Goal: Task Accomplishment & Management: Use online tool/utility

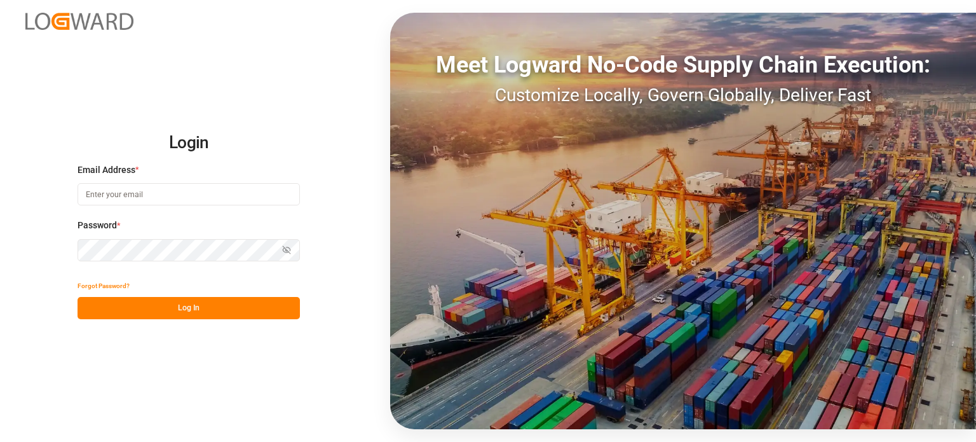
type input "[EMAIL_ADDRESS][DOMAIN_NAME]"
click at [215, 305] on button "Log In" at bounding box center [189, 308] width 222 height 22
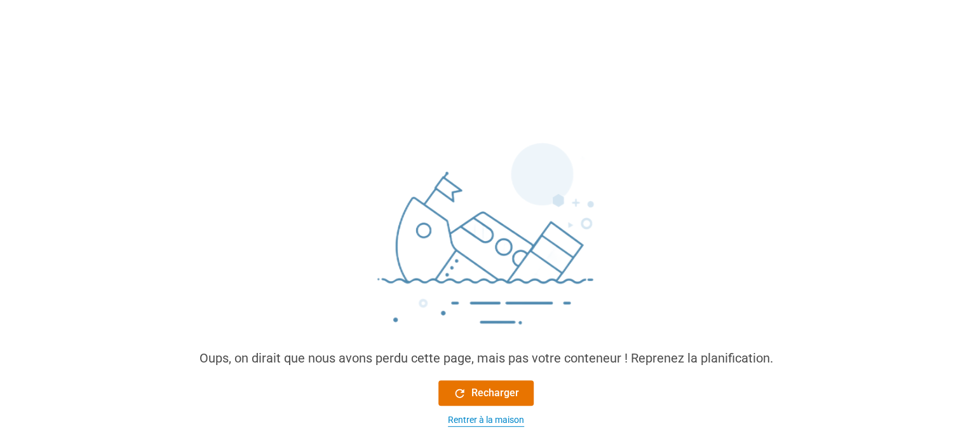
click at [489, 419] on font "Rentrer à la maison" at bounding box center [486, 419] width 76 height 10
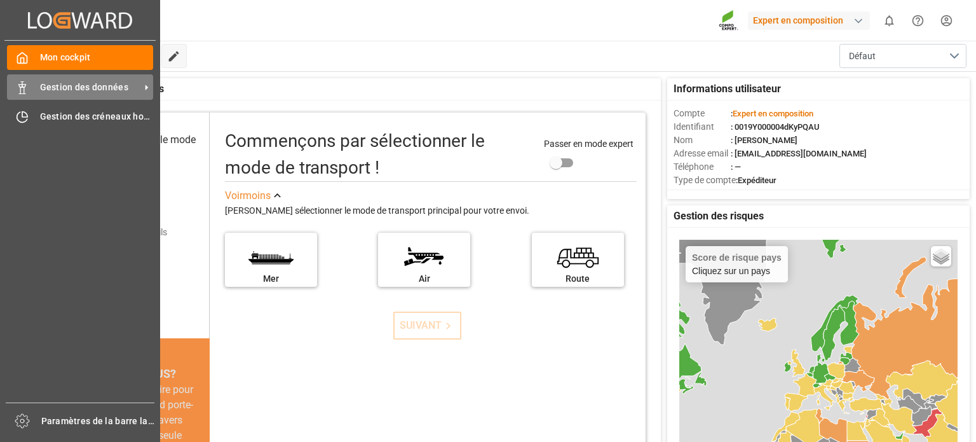
click at [57, 88] on font "Gestion des données" at bounding box center [84, 87] width 88 height 10
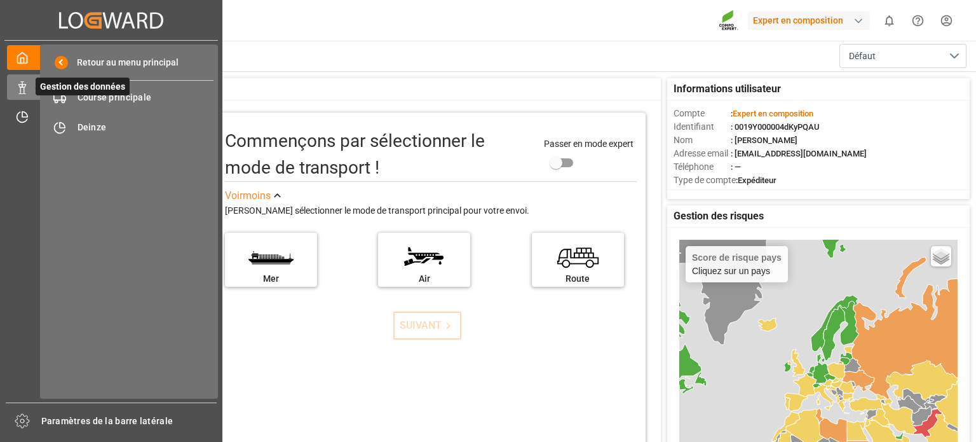
click at [109, 94] on span "Gestion des données" at bounding box center [83, 87] width 94 height 18
click at [119, 95] on span "Gestion des données" at bounding box center [83, 87] width 94 height 18
click at [128, 97] on font "Course principale" at bounding box center [115, 97] width 74 height 10
